Goal: Information Seeking & Learning: Learn about a topic

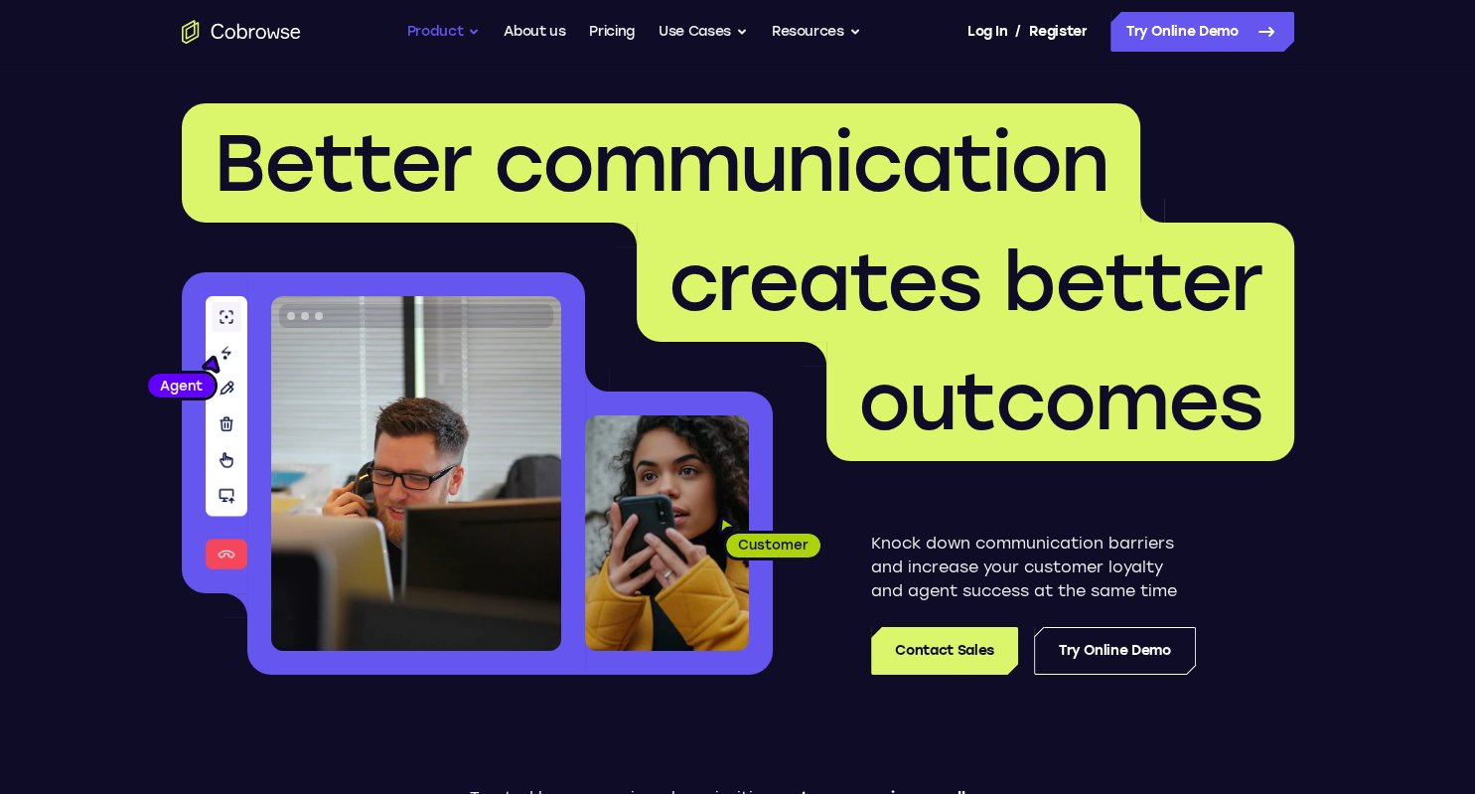
click at [454, 34] on button "Product" at bounding box center [443, 32] width 73 height 40
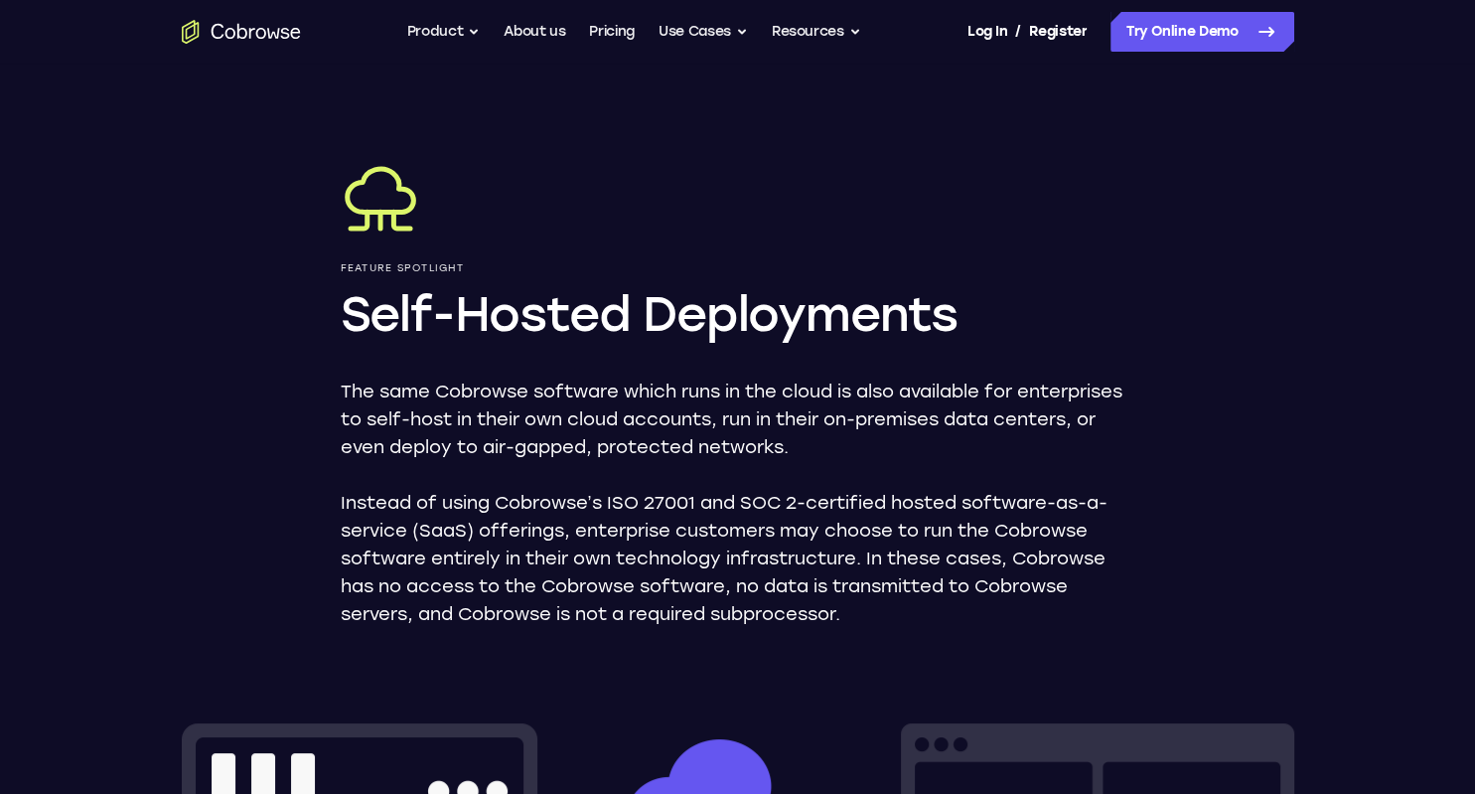
click at [828, 29] on button "Resources" at bounding box center [816, 32] width 89 height 40
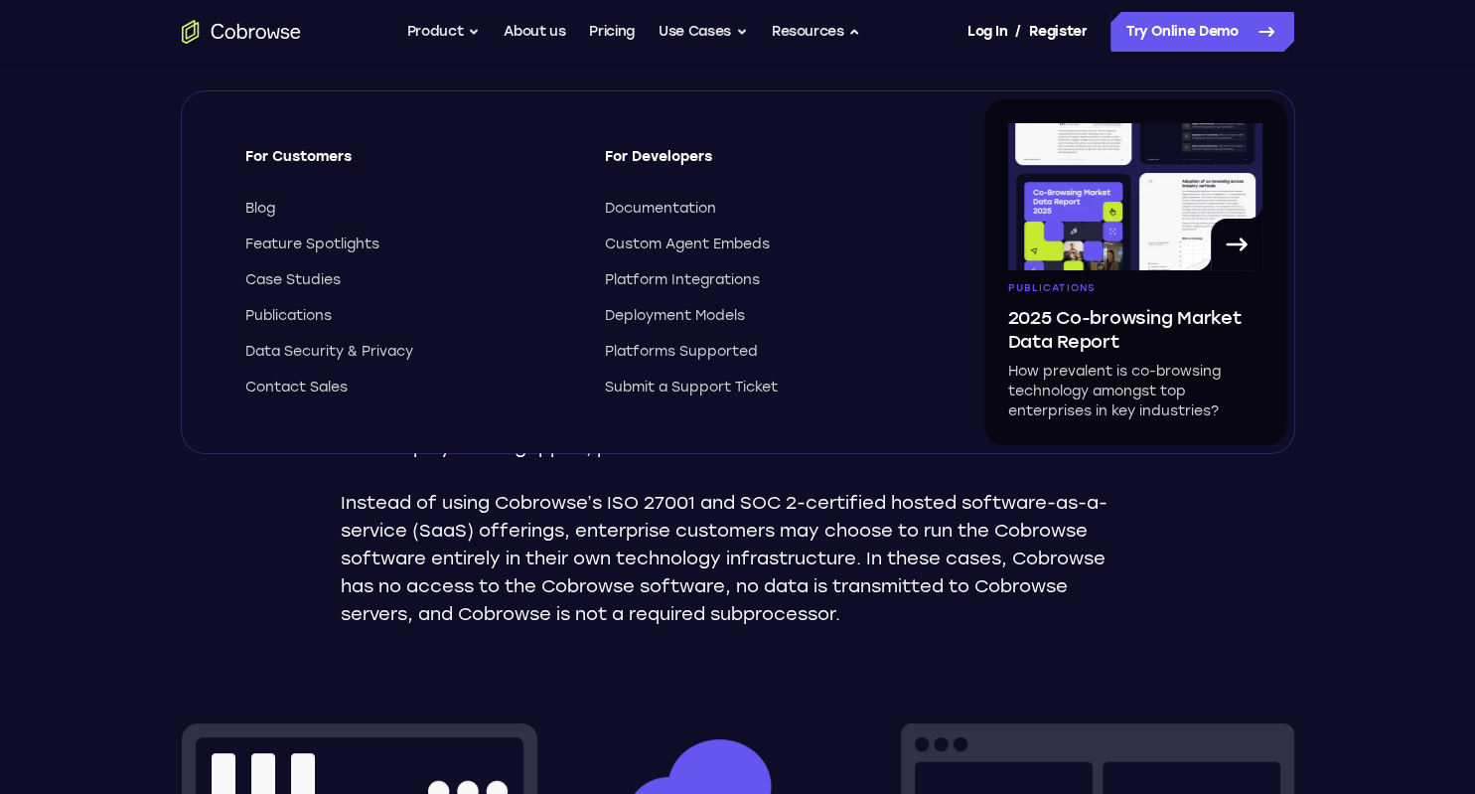
click at [328, 400] on div "For Customers Blog Feature Spotlights Case Studies Publications Data Security &…" at bounding box center [587, 272] width 795 height 346
click at [334, 397] on div "For Customers Blog Feature Spotlights Case Studies Publications Data Security &…" at bounding box center [587, 272] width 795 height 346
click at [324, 383] on span "Contact Sales" at bounding box center [296, 387] width 102 height 20
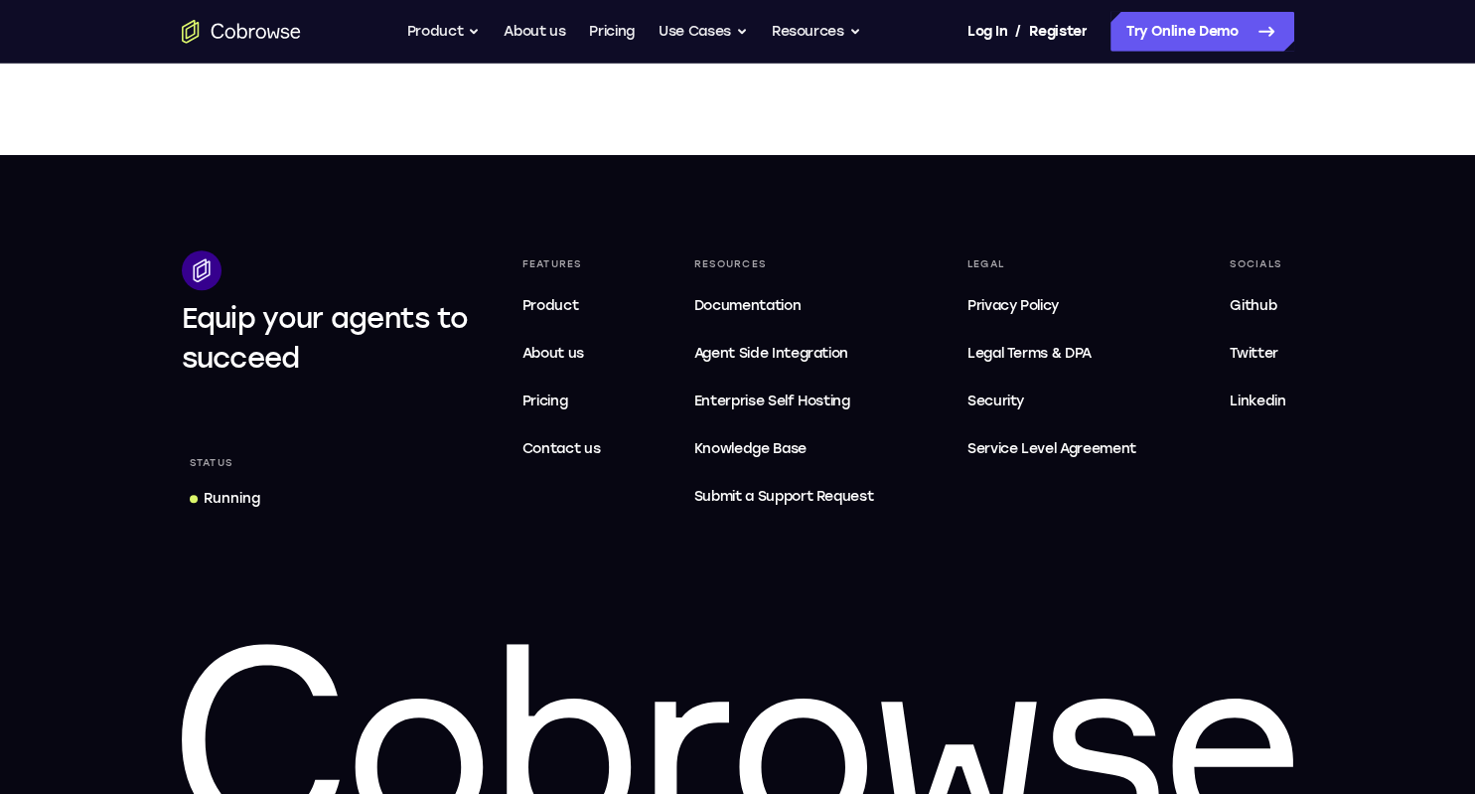
scroll to position [929, 0]
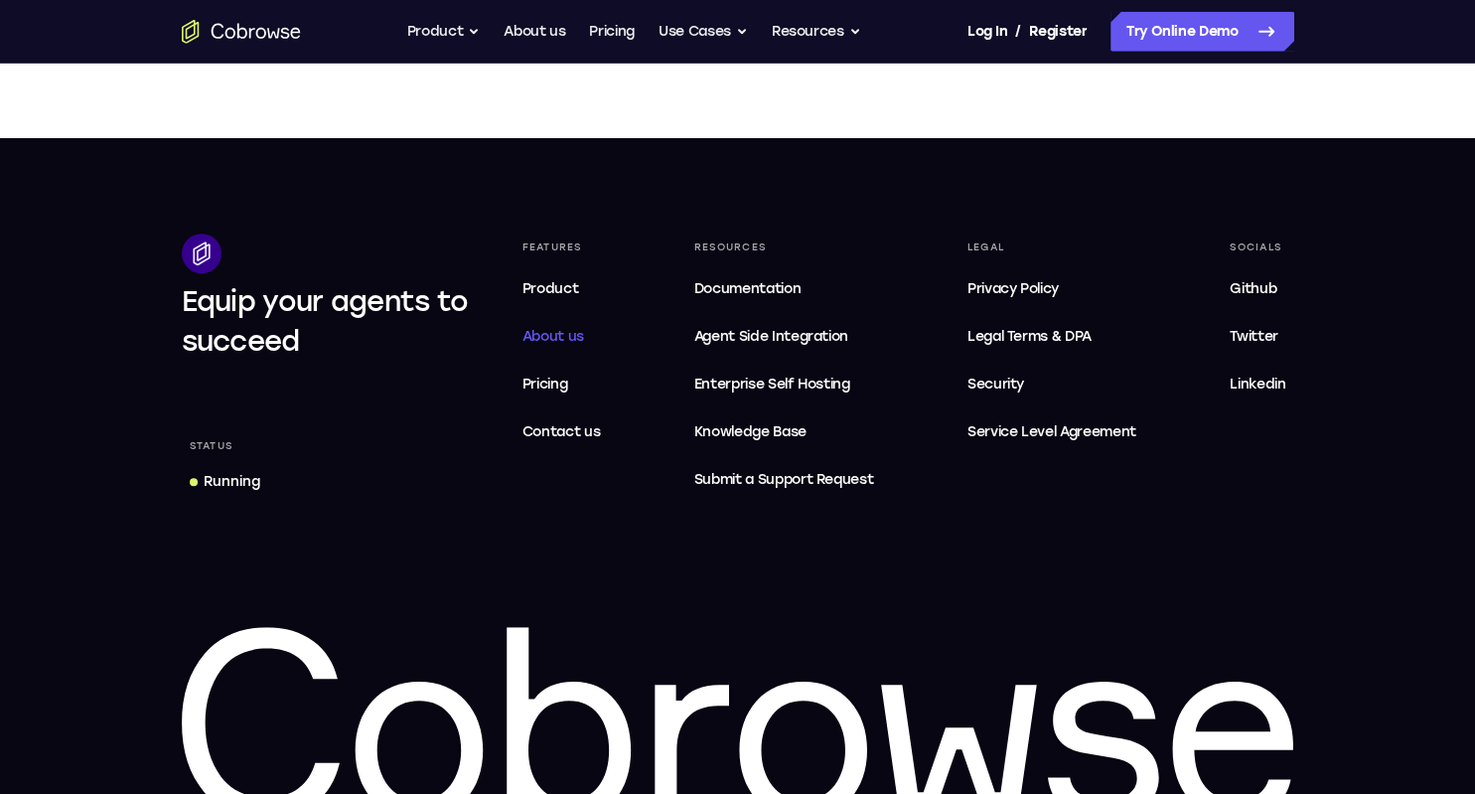
click at [543, 332] on span "About us" at bounding box center [553, 336] width 62 height 17
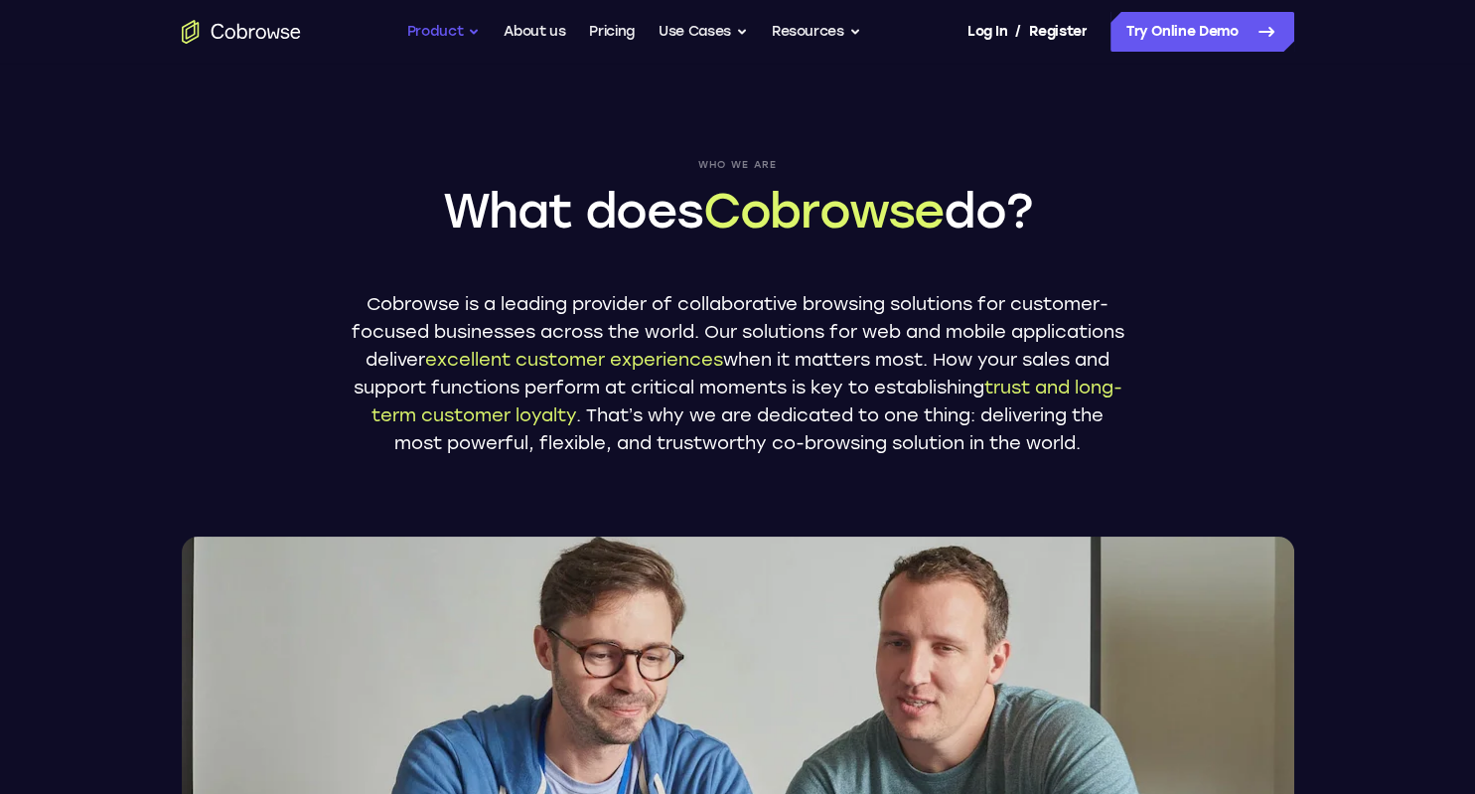
click at [421, 27] on button "Product" at bounding box center [443, 32] width 73 height 40
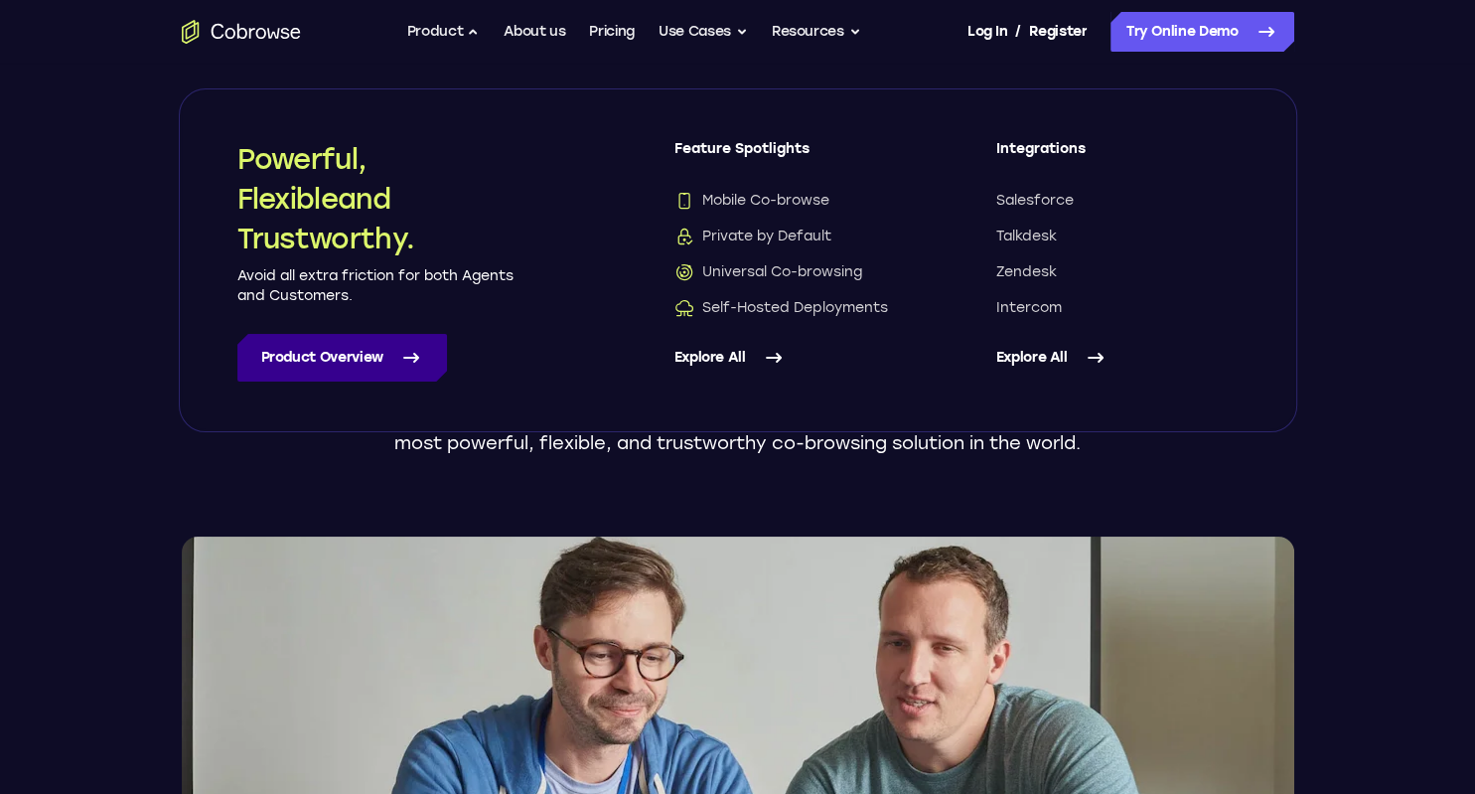
click at [327, 360] on link "Product Overview" at bounding box center [342, 358] width 210 height 48
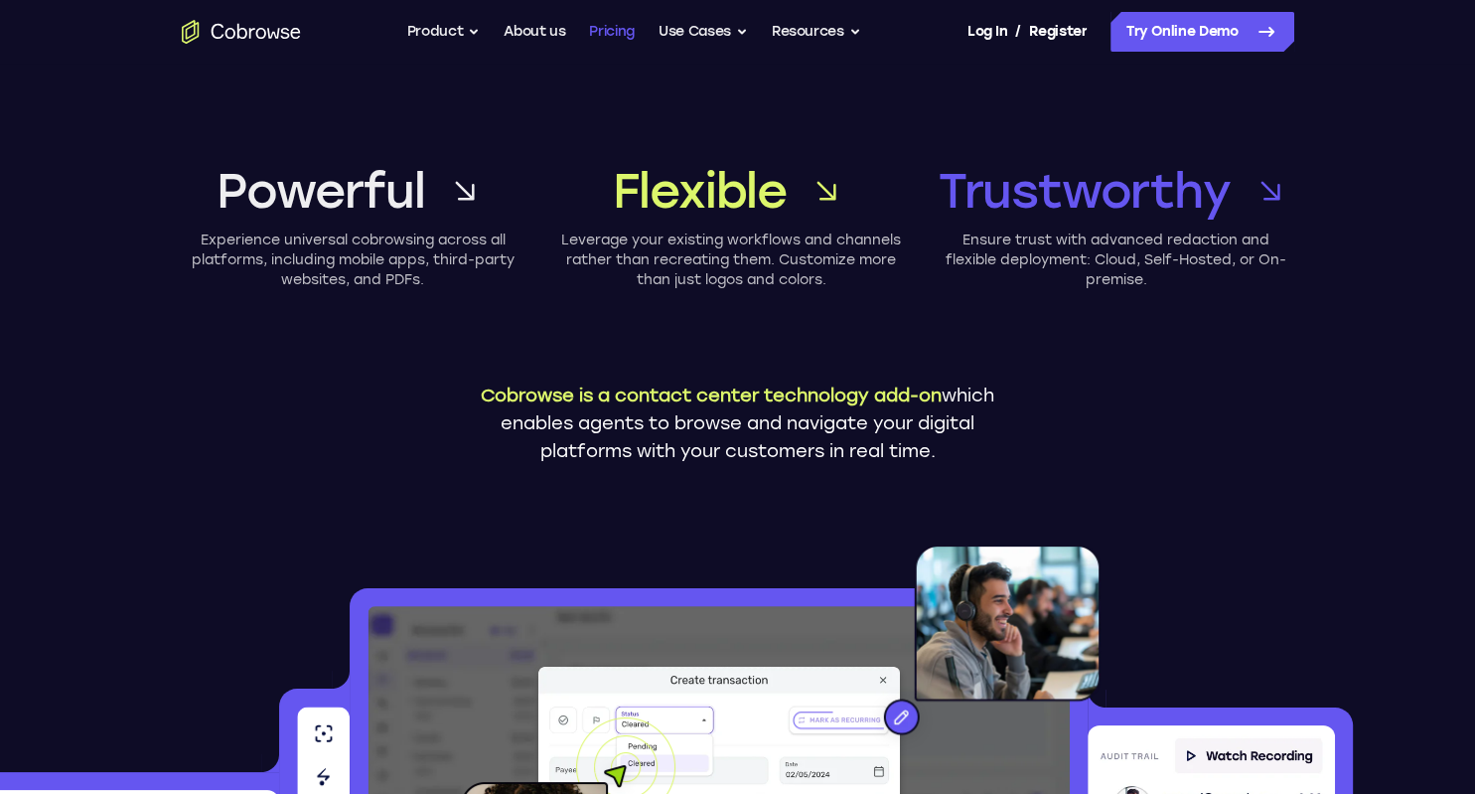
click at [598, 34] on link "Pricing" at bounding box center [612, 32] width 46 height 40
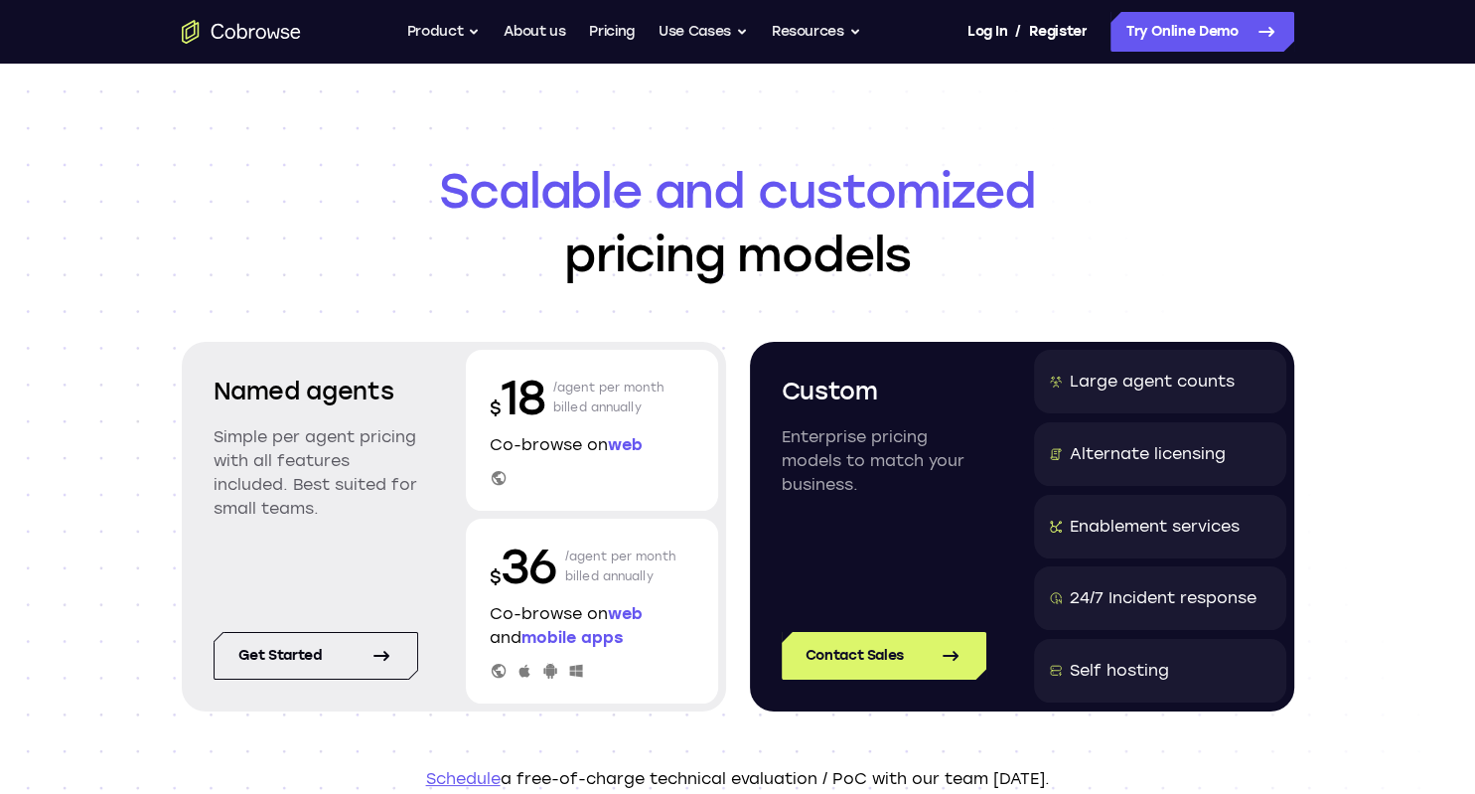
click at [1134, 672] on div "Self hosting" at bounding box center [1119, 670] width 99 height 24
click at [279, 38] on icon "Go to the home page" at bounding box center [241, 32] width 119 height 24
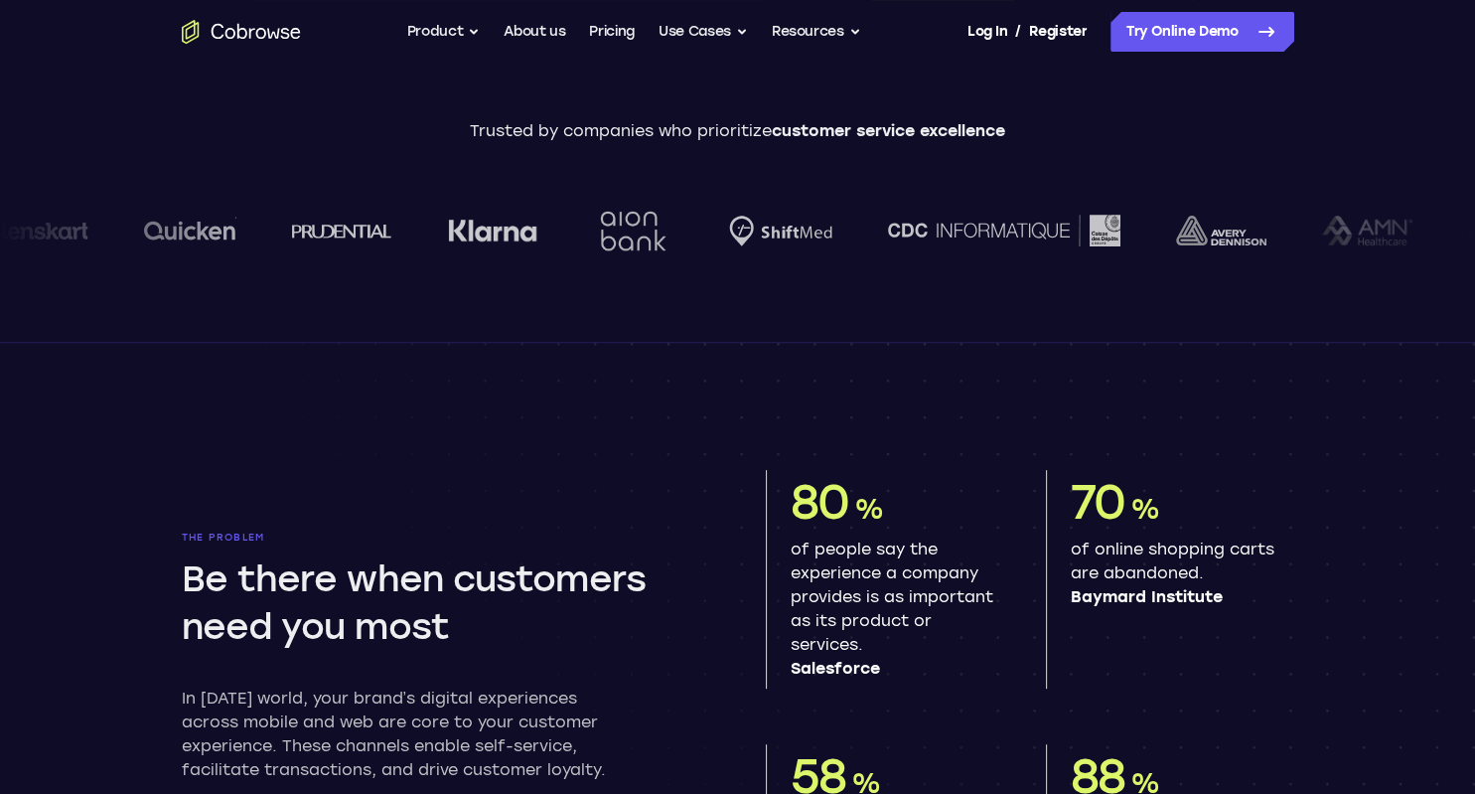
scroll to position [759, 0]
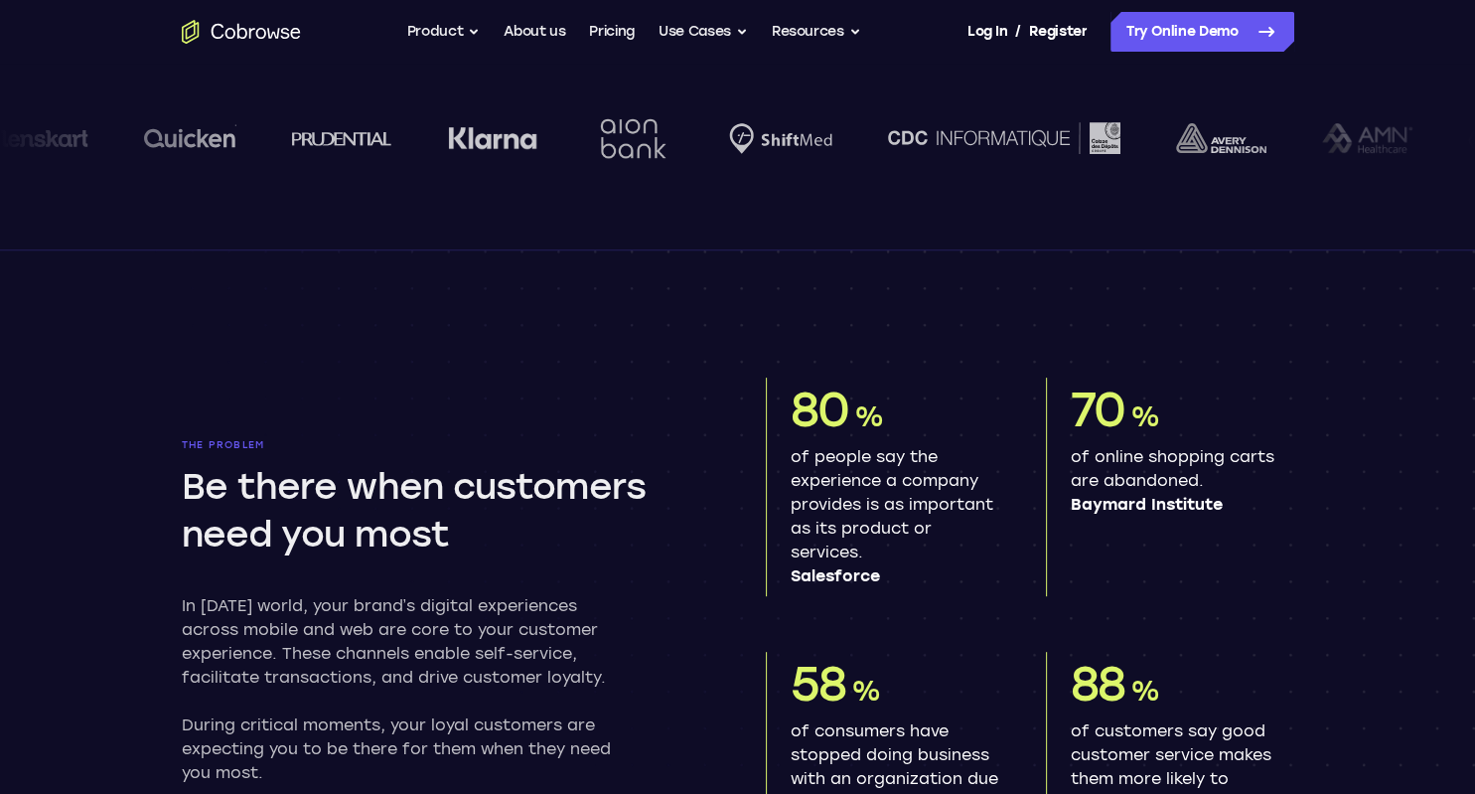
click at [112, 554] on section "The problem Be there when customers need you most In [DATE] world, your brand’s…" at bounding box center [737, 595] width 1271 height 691
click at [681, 28] on button "Use Cases" at bounding box center [702, 32] width 89 height 40
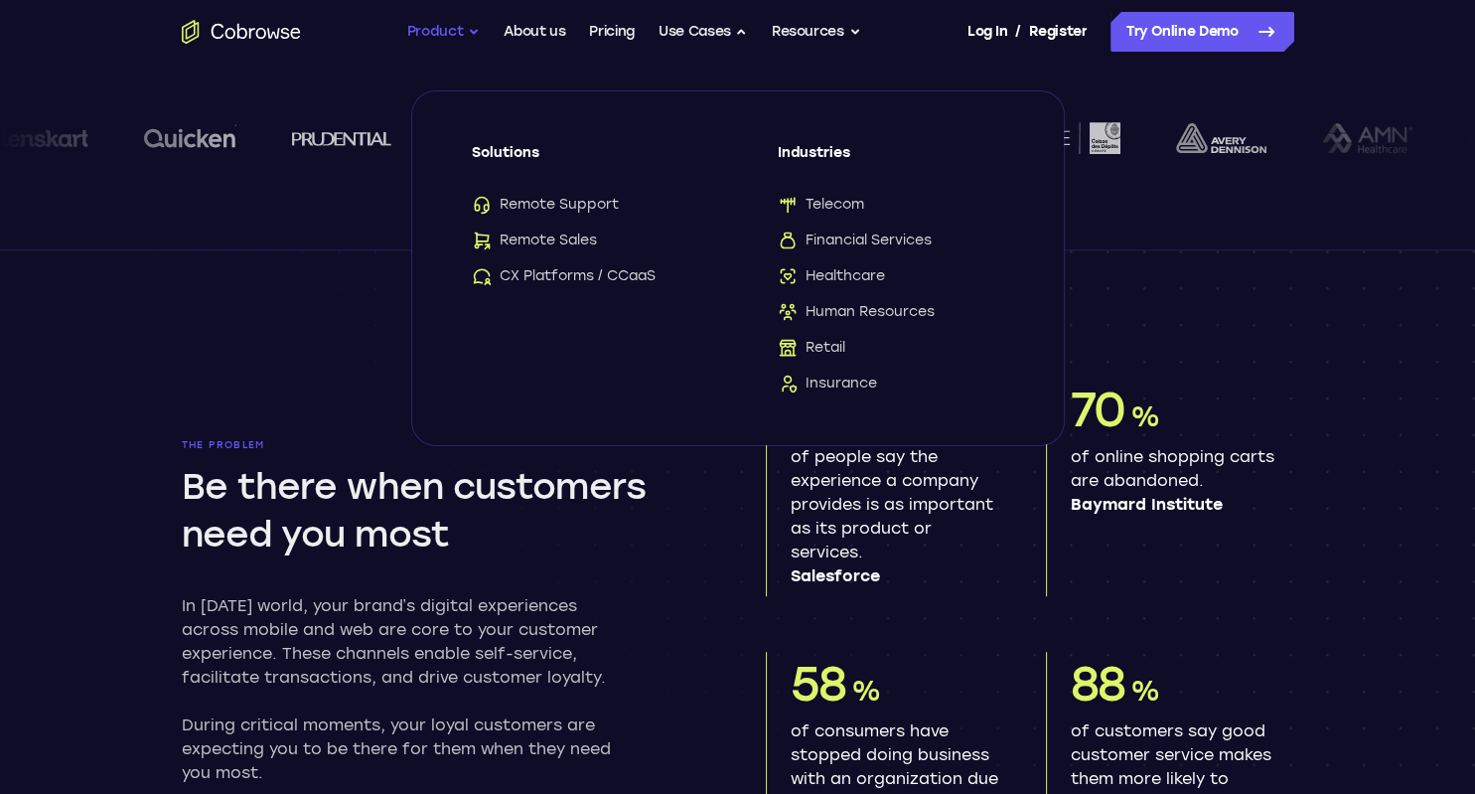
click at [427, 31] on button "Product" at bounding box center [443, 32] width 73 height 40
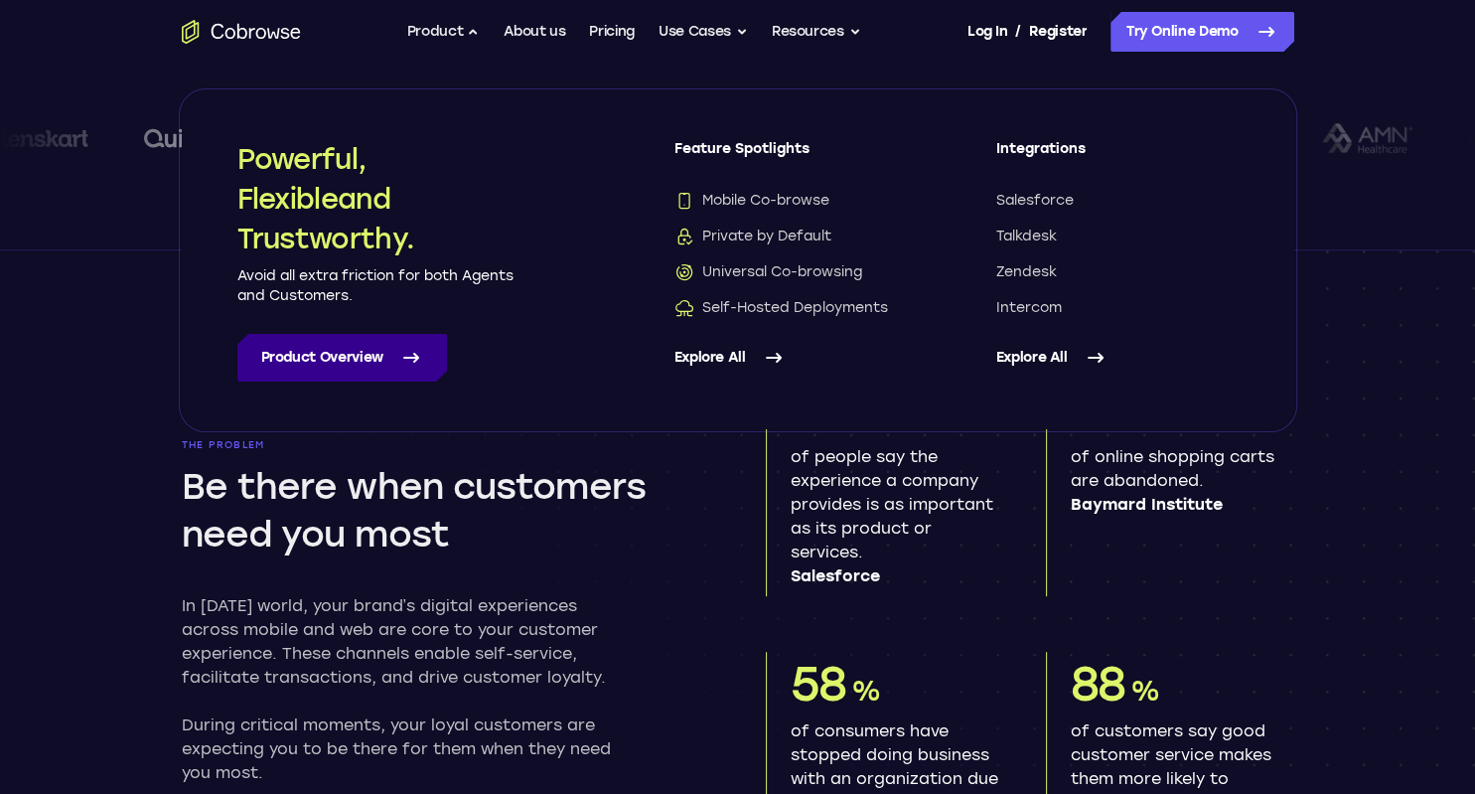
click at [356, 348] on link "Product Overview" at bounding box center [342, 358] width 210 height 48
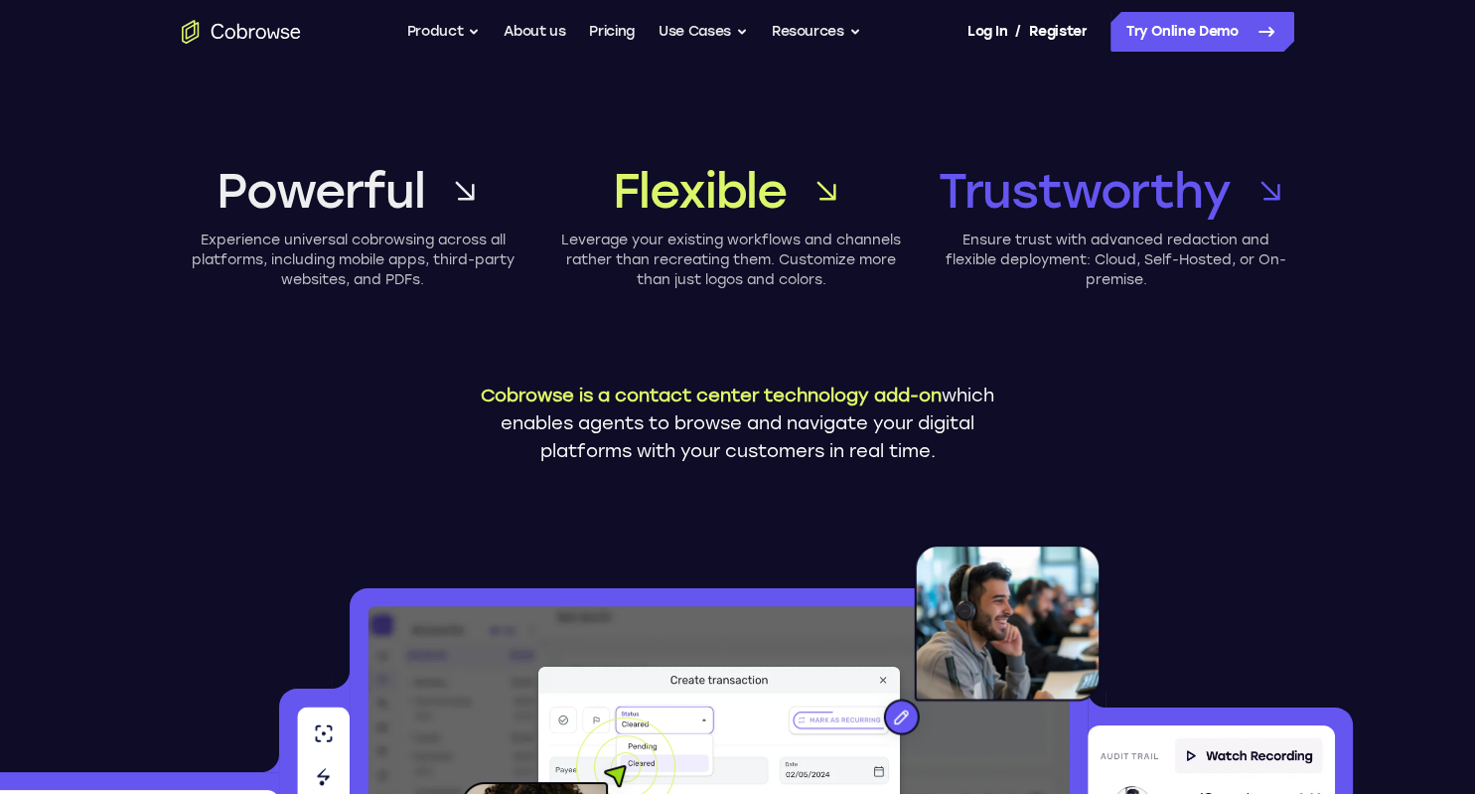
click at [887, 324] on div "Powerful Experience universal cobrowsing across all platforms, including mobile…" at bounding box center [737, 304] width 1271 height 481
